Goal: Transaction & Acquisition: Purchase product/service

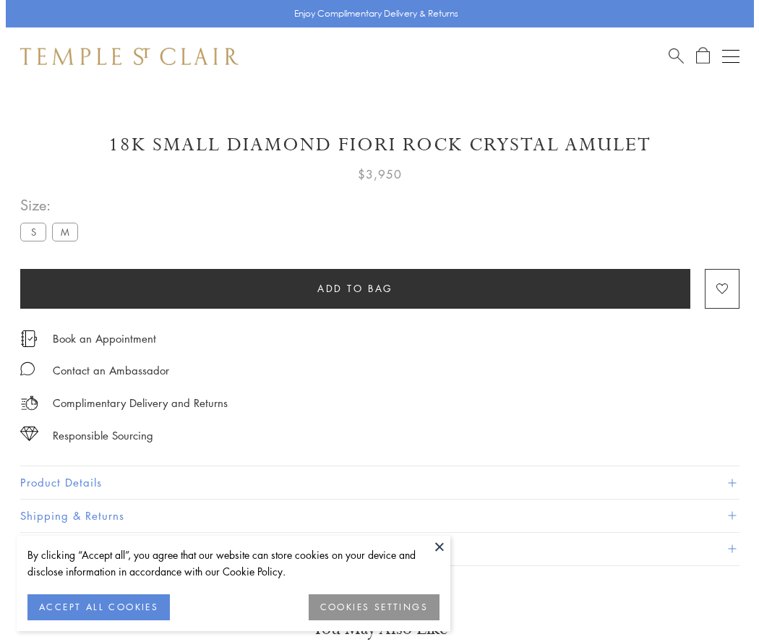
scroll to position [73, 0]
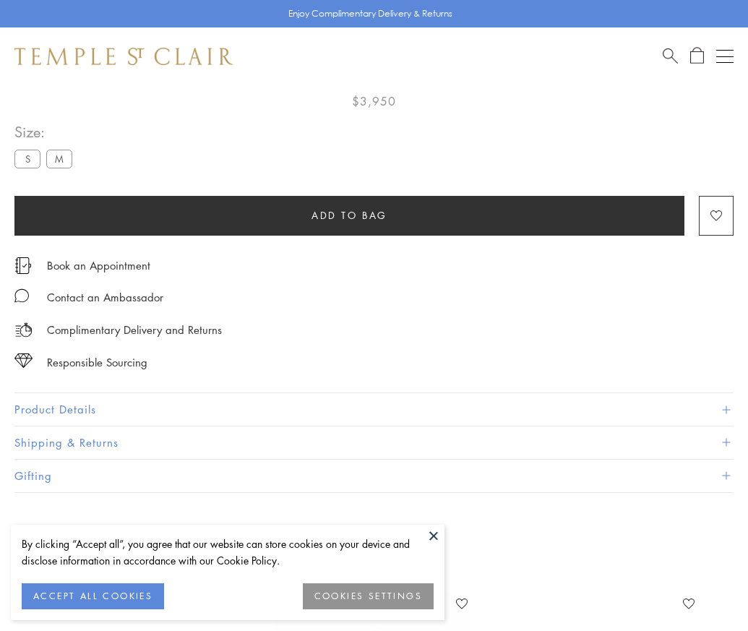
click at [349, 215] on span "Add to bag" at bounding box center [350, 215] width 76 height 16
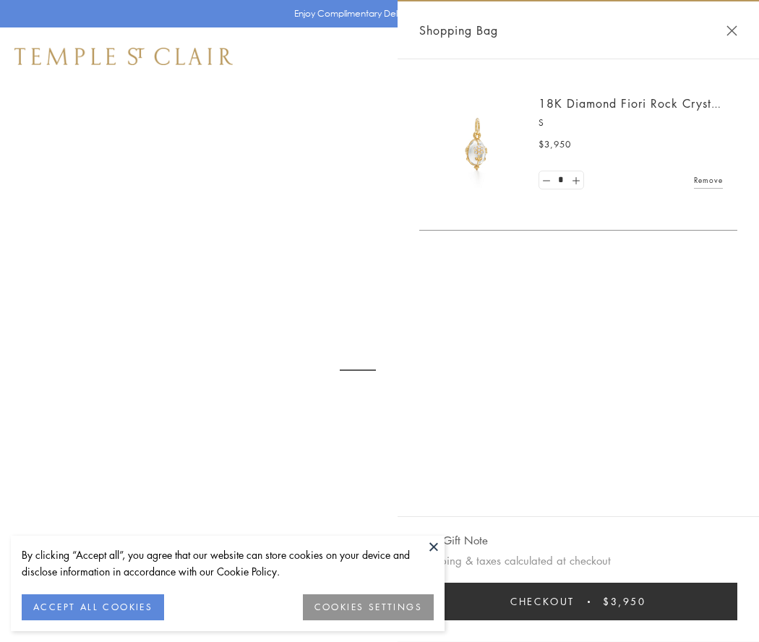
click at [578, 601] on button "Checkout $3,950" at bounding box center [578, 602] width 318 height 38
